Goal: Transaction & Acquisition: Purchase product/service

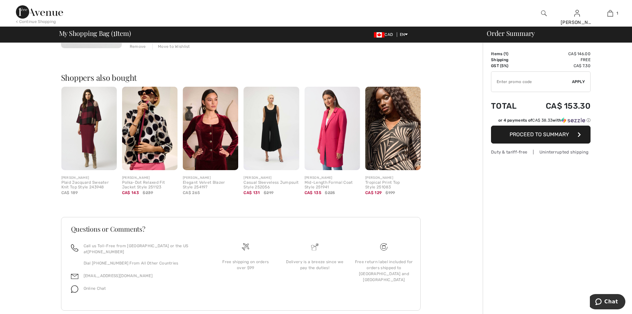
scroll to position [148, 0]
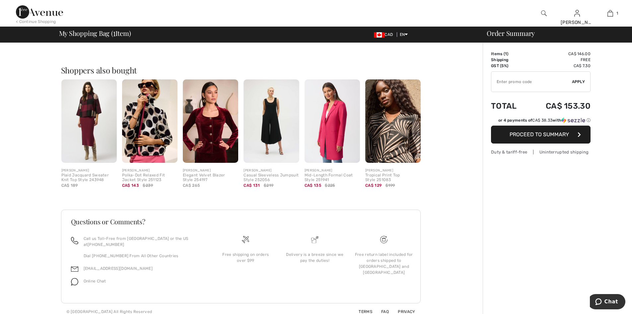
click at [547, 133] on span "Proceed to Summary" at bounding box center [539, 134] width 59 height 6
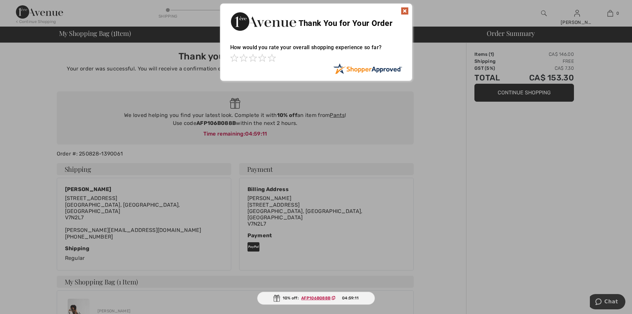
click at [406, 9] on img at bounding box center [405, 11] width 8 height 8
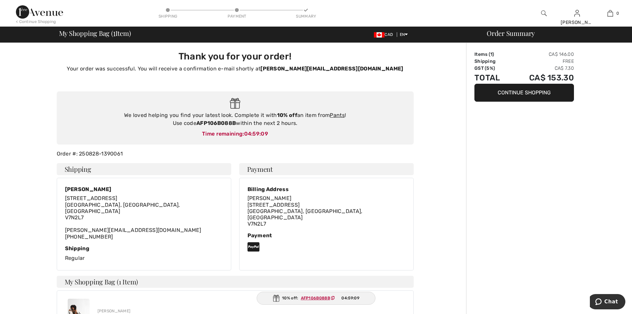
click at [520, 91] on button "Continue Shopping" at bounding box center [525, 93] width 100 height 18
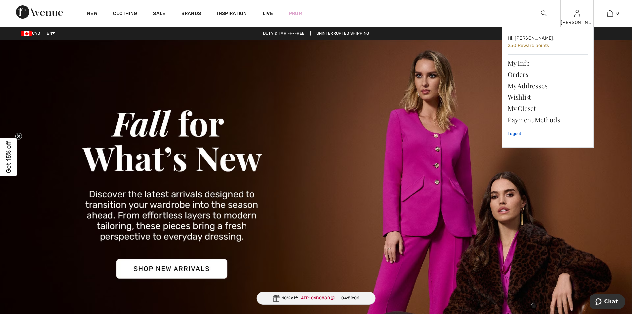
click at [512, 132] on link "Logout" at bounding box center [548, 133] width 80 height 17
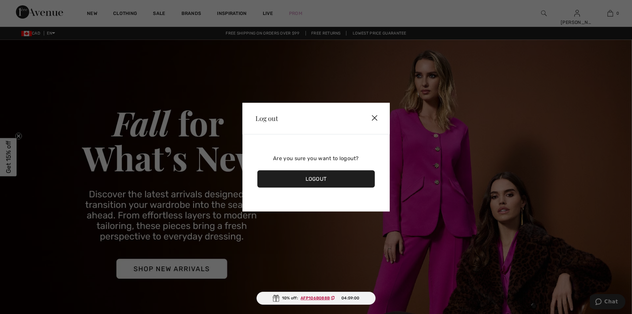
click at [318, 178] on div "Logout" at bounding box center [316, 178] width 118 height 17
